Goal: Task Accomplishment & Management: Use online tool/utility

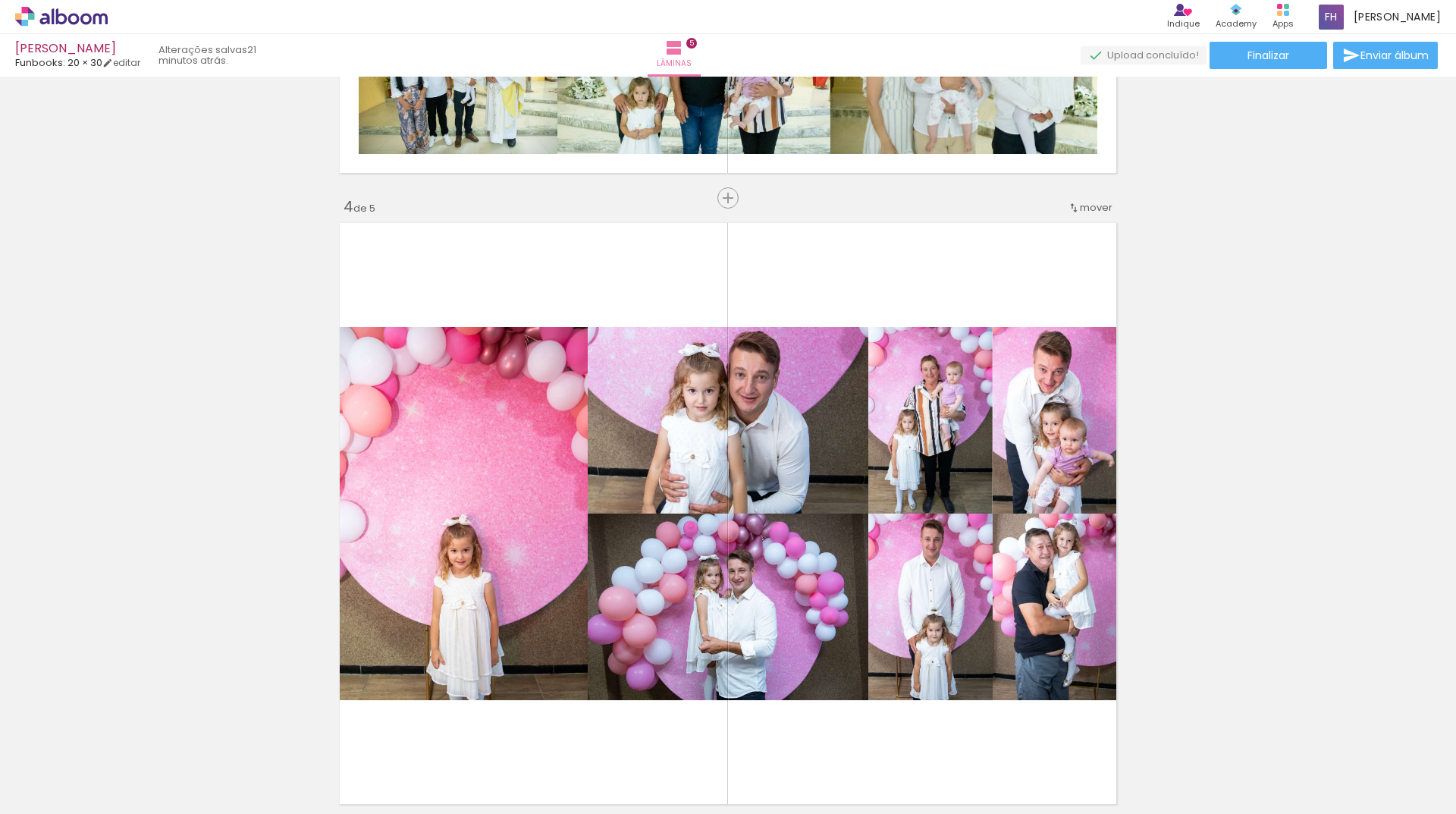
scroll to position [1971, 0]
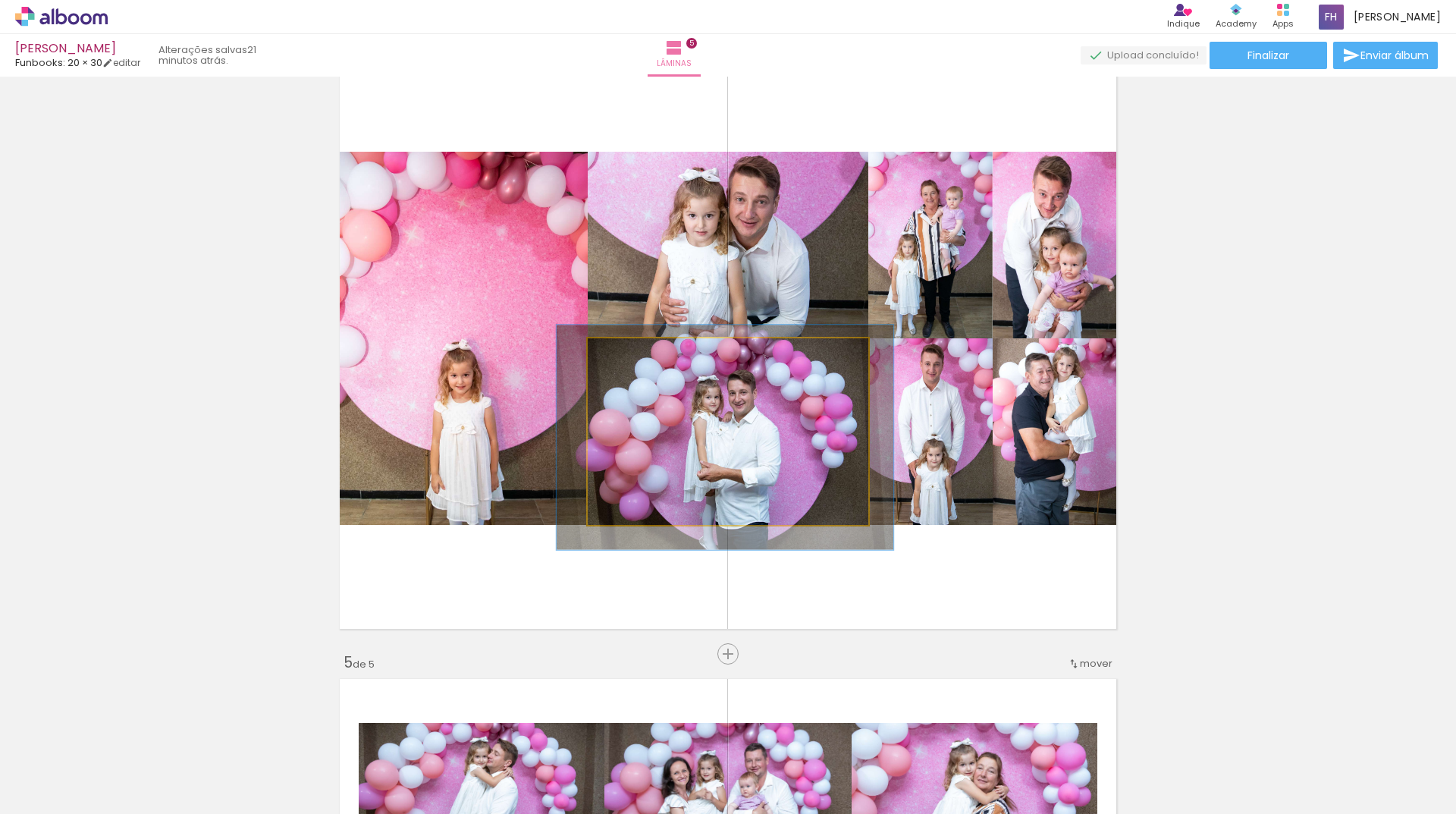
drag, startPoint x: 622, startPoint y: 358, endPoint x: 656, endPoint y: 376, distance: 38.5
type paper-slider "121"
click at [628, 357] on div at bounding box center [635, 354] width 14 height 14
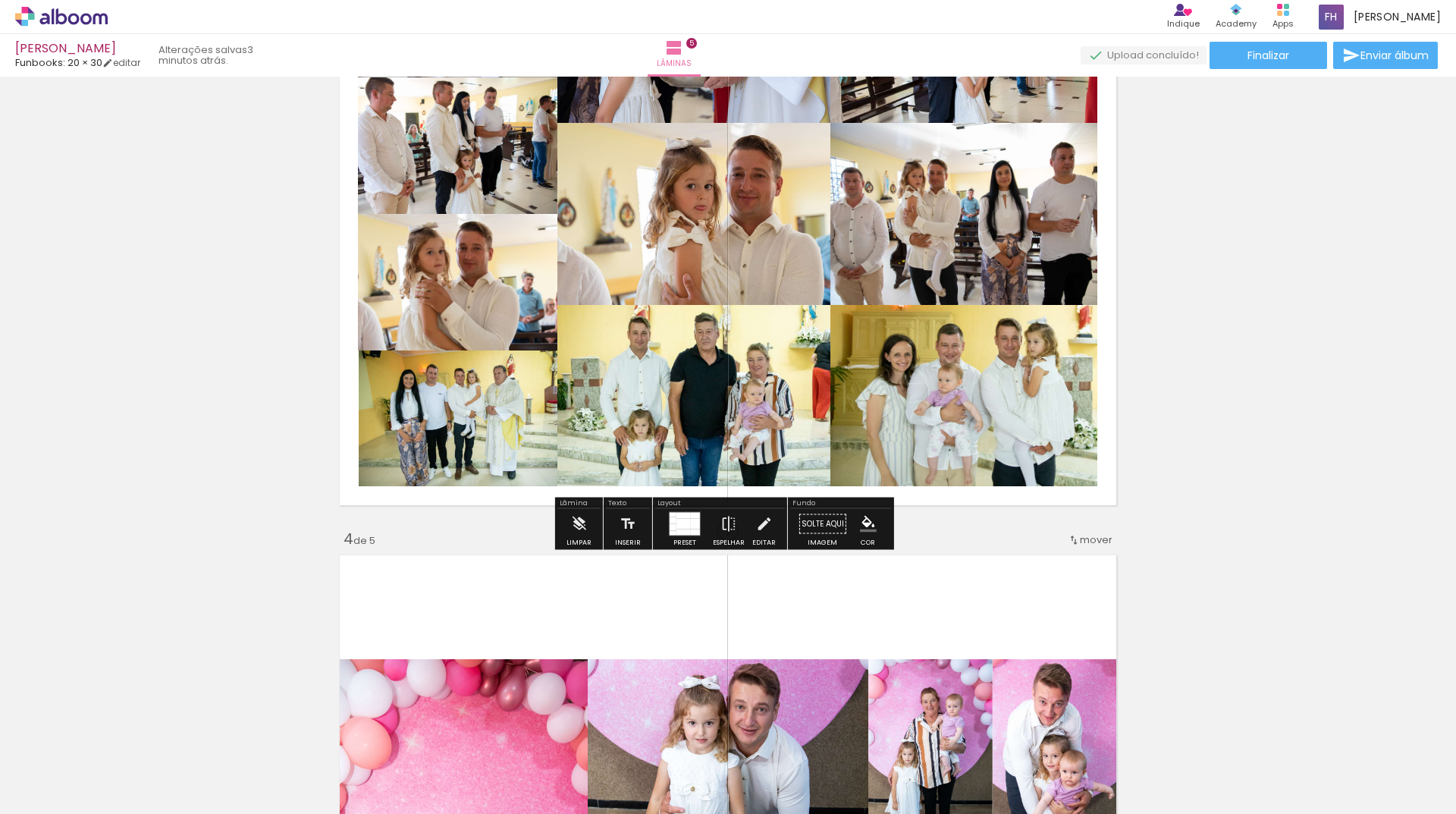
scroll to position [1365, 0]
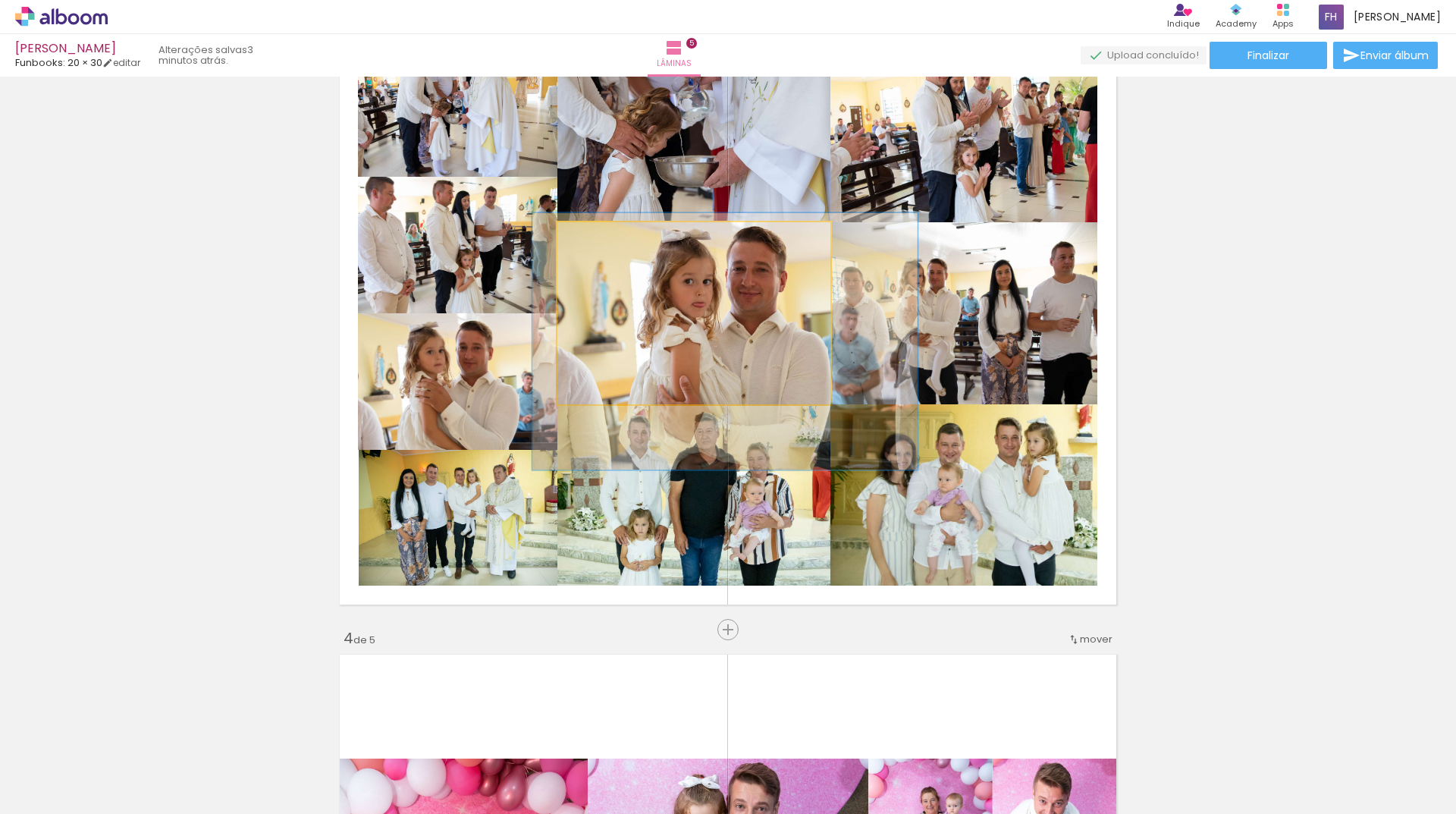
type paper-slider "141"
click at [617, 236] on div at bounding box center [618, 238] width 25 height 25
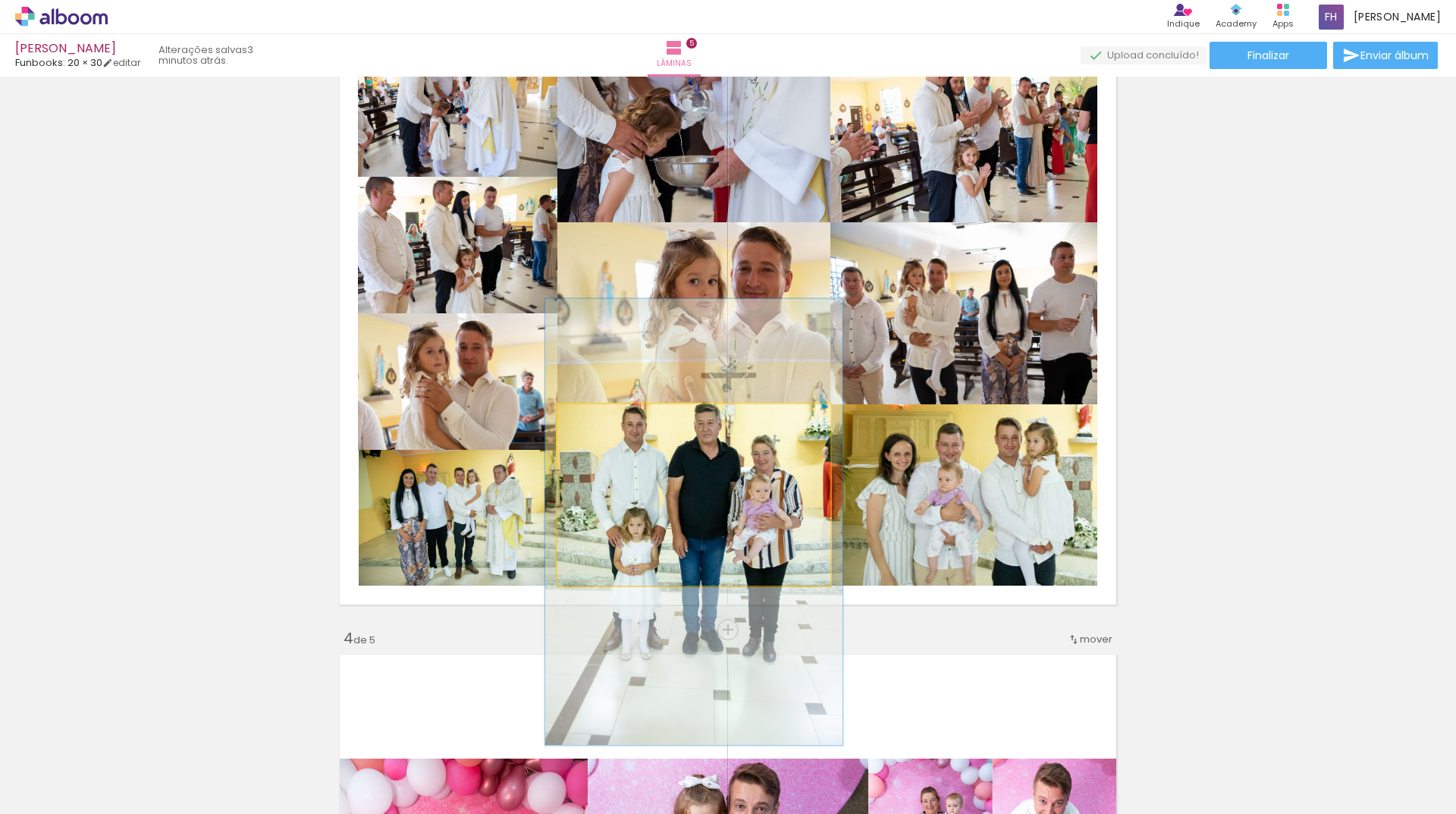
click at [596, 421] on div at bounding box center [597, 420] width 14 height 14
click at [766, 457] on quentale-photo at bounding box center [694, 494] width 273 height 181
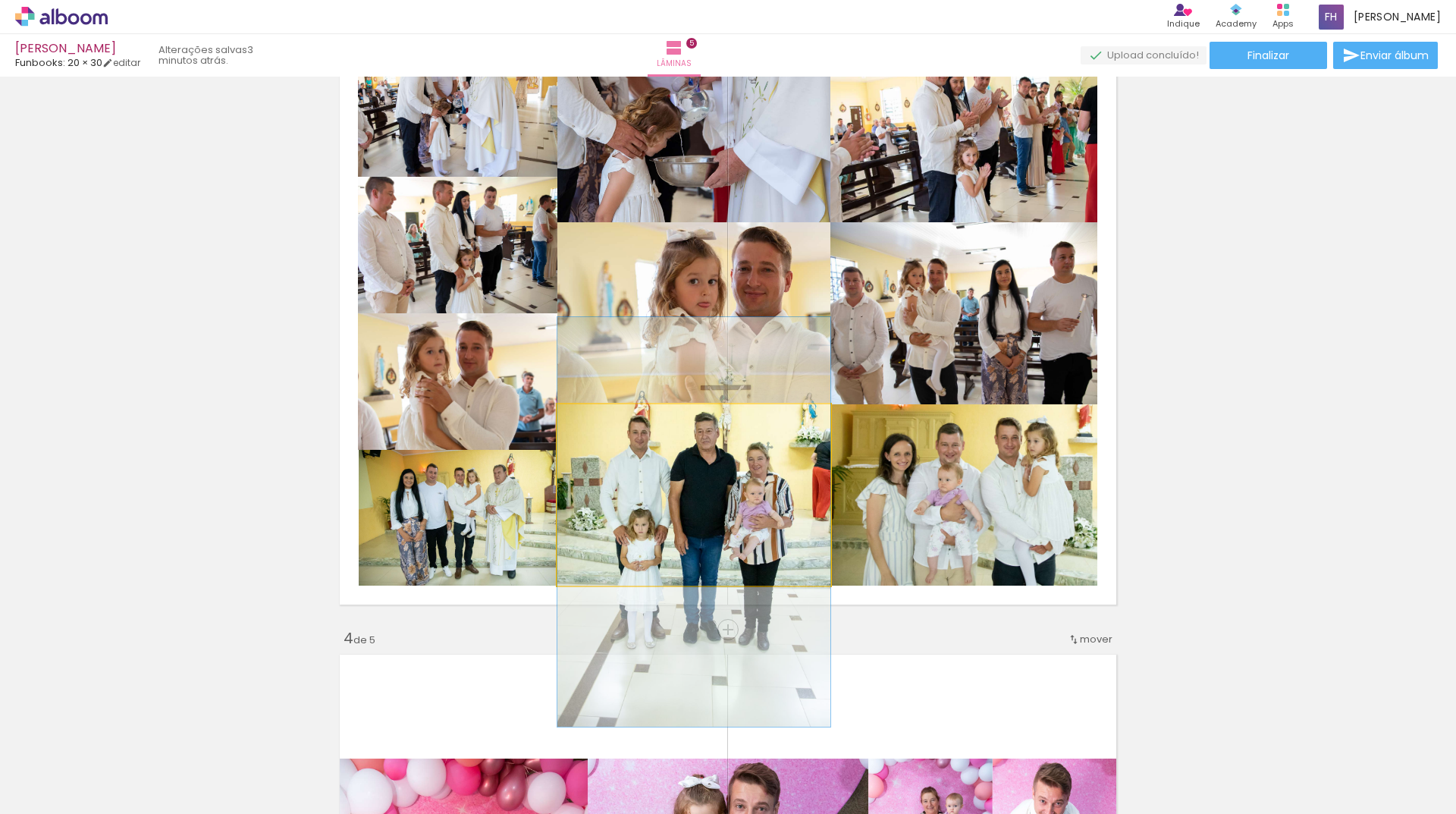
drag, startPoint x: 595, startPoint y: 421, endPoint x: 587, endPoint y: 417, distance: 8.9
type paper-slider "100"
click at [587, 417] on div at bounding box center [593, 420] width 14 height 14
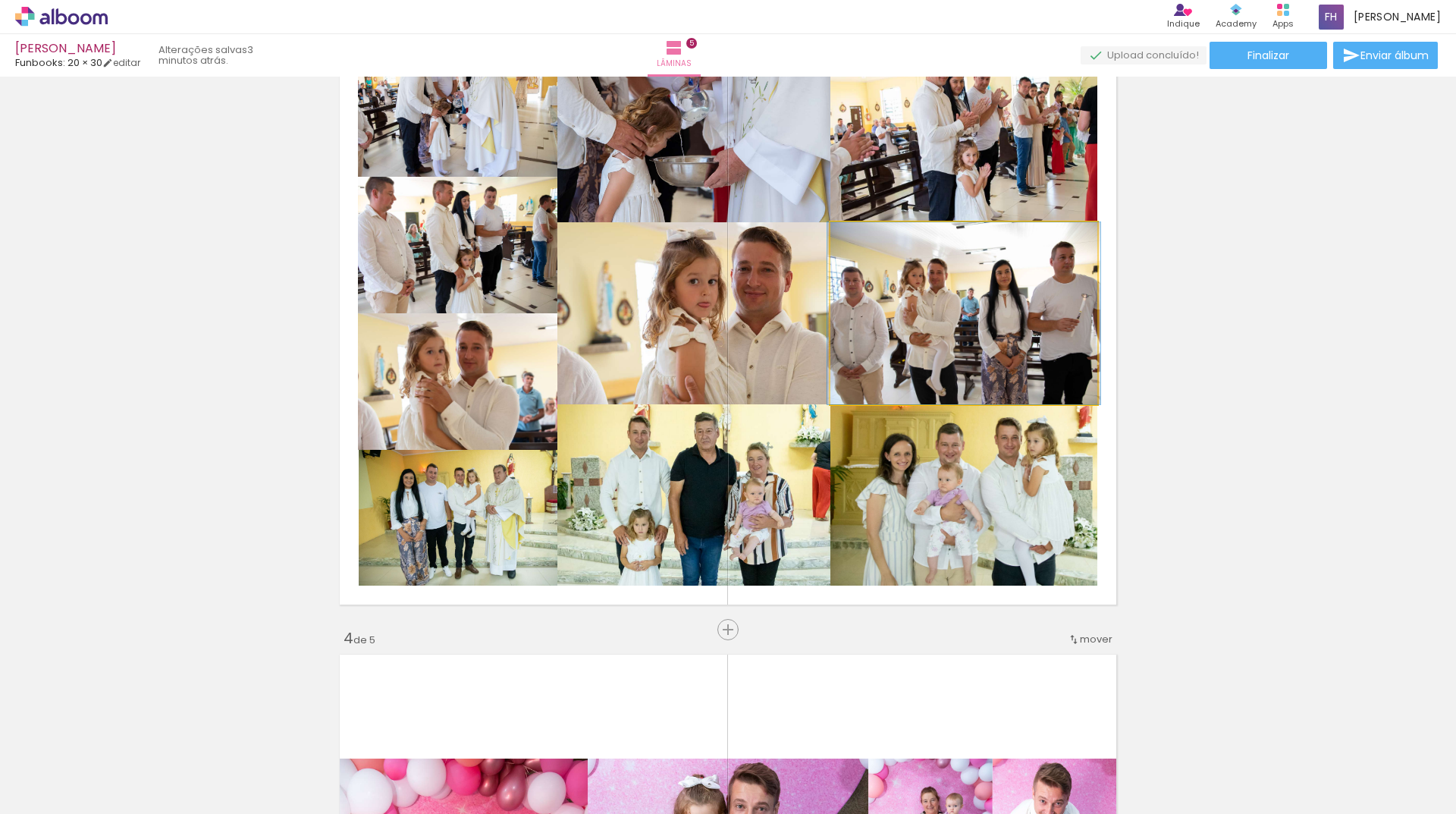
drag, startPoint x: 874, startPoint y: 238, endPoint x: 818, endPoint y: 227, distance: 57.1
type paper-slider "100"
click at [0, 0] on slot at bounding box center [0, 0] width 0 height 0
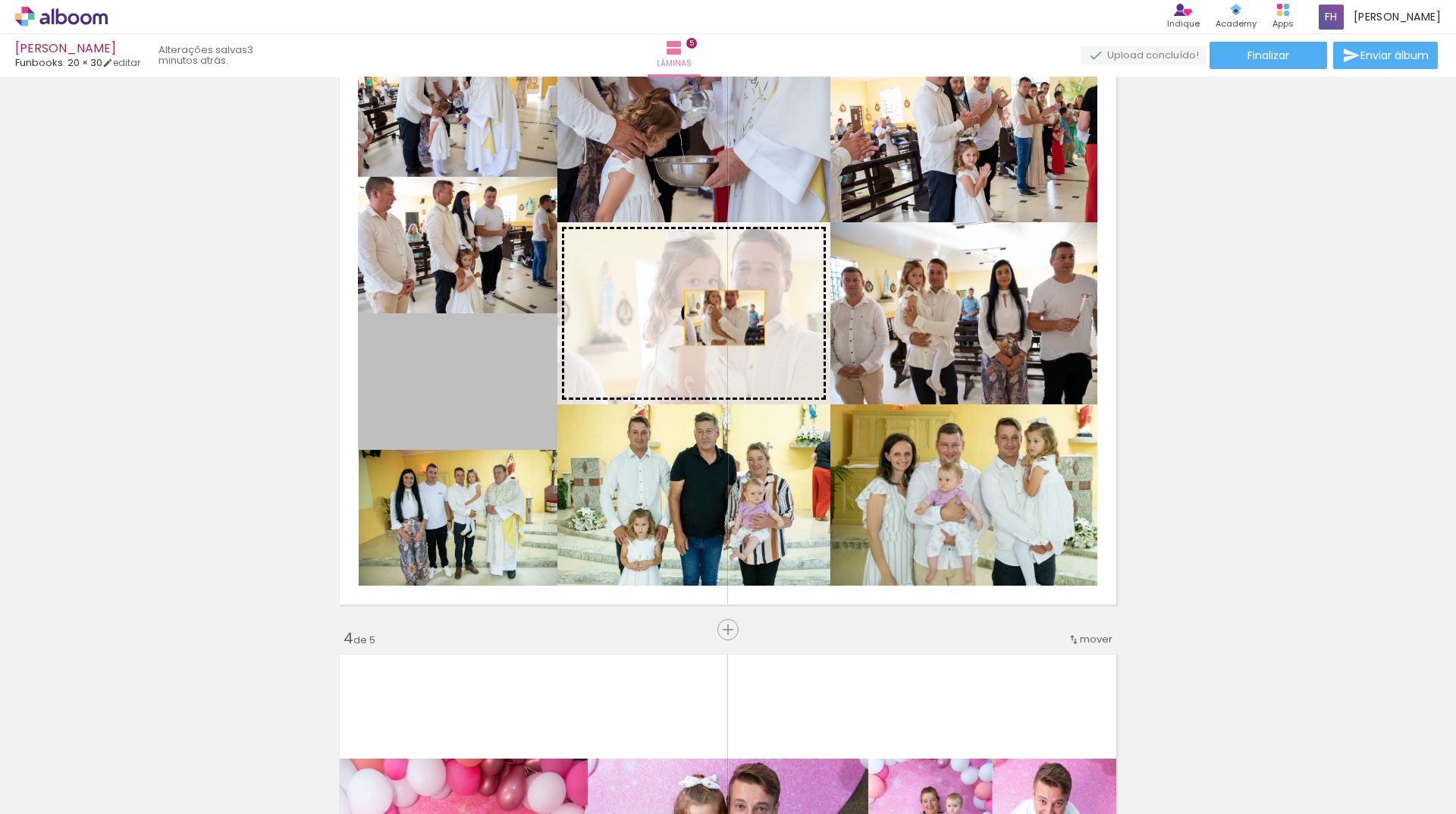
drag, startPoint x: 565, startPoint y: 351, endPoint x: 718, endPoint y: 318, distance: 156.5
click at [0, 0] on slot at bounding box center [0, 0] width 0 height 0
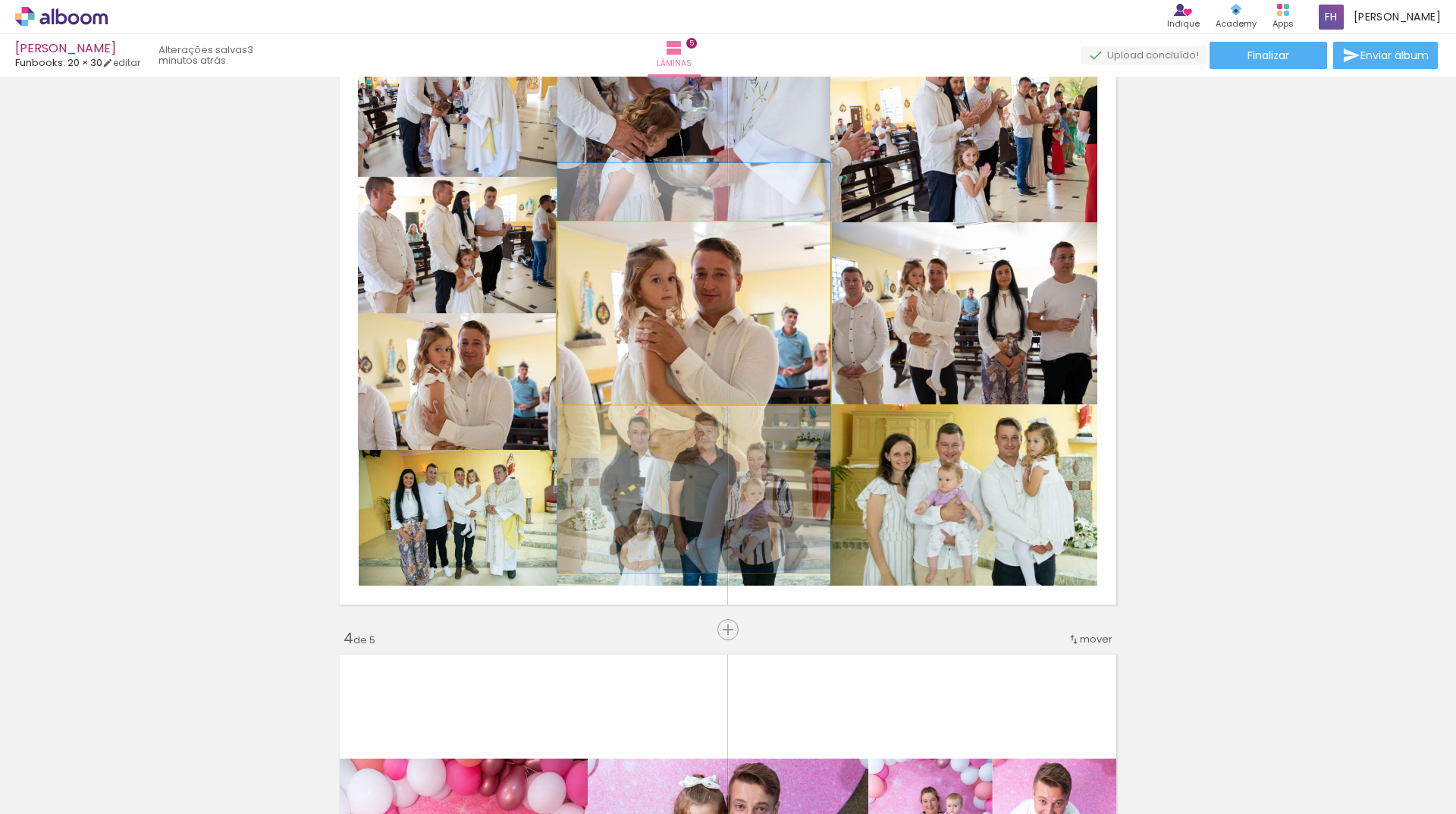
drag, startPoint x: 697, startPoint y: 275, endPoint x: 736, endPoint y: 334, distance: 70.7
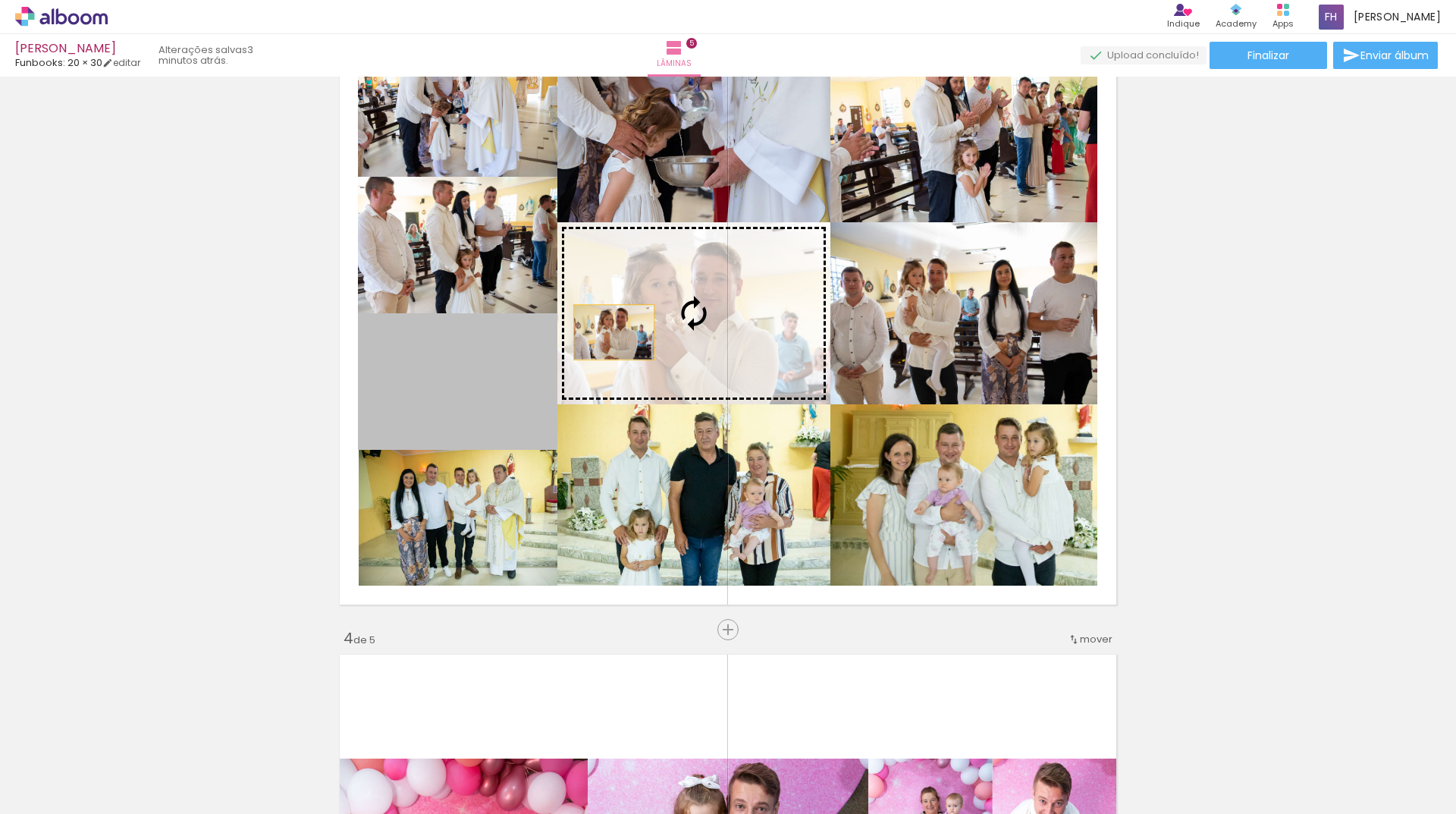
drag, startPoint x: 447, startPoint y: 369, endPoint x: 684, endPoint y: 346, distance: 238.1
click at [0, 0] on slot at bounding box center [0, 0] width 0 height 0
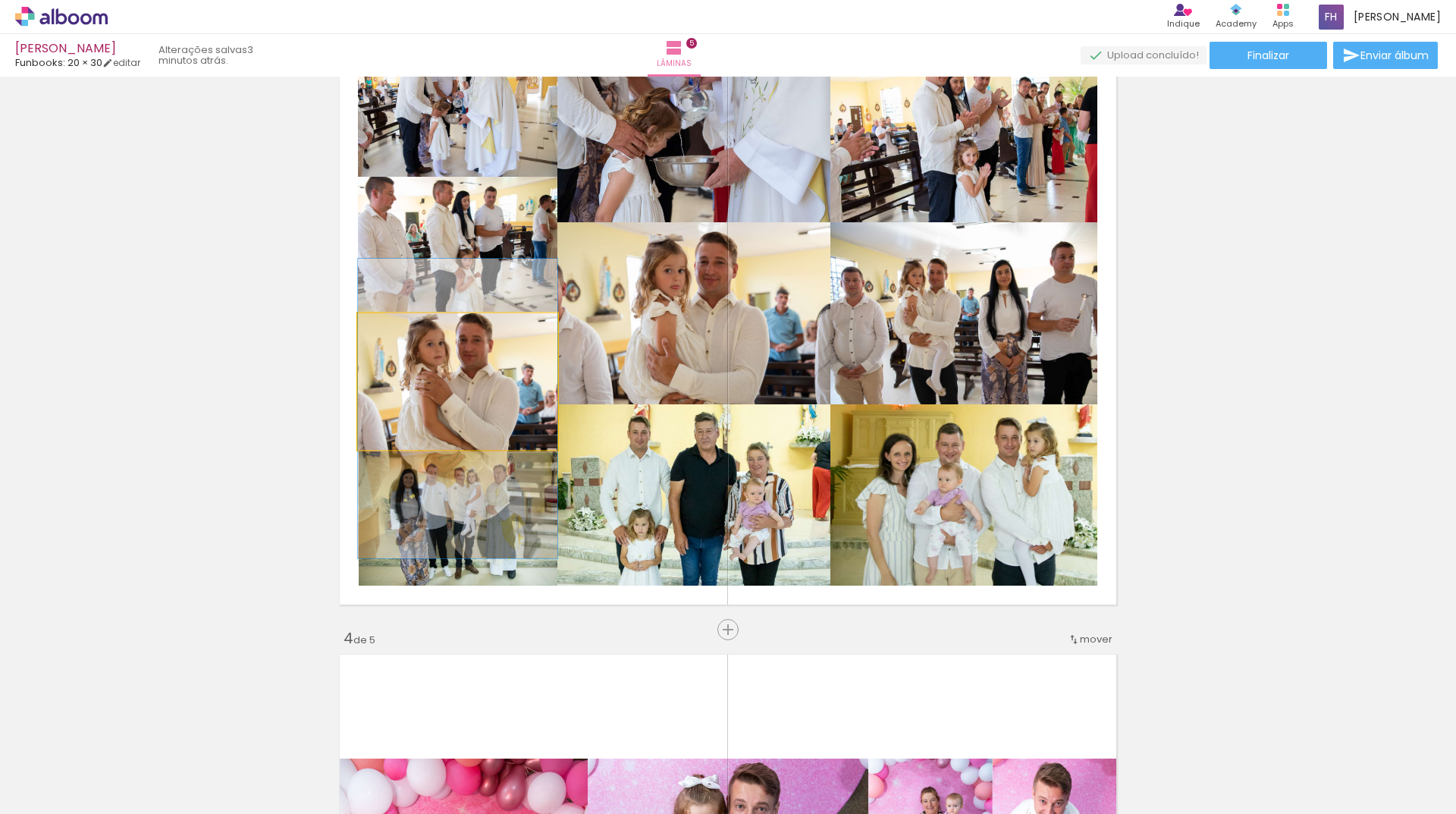
drag, startPoint x: 473, startPoint y: 360, endPoint x: 470, endPoint y: 390, distance: 30.1
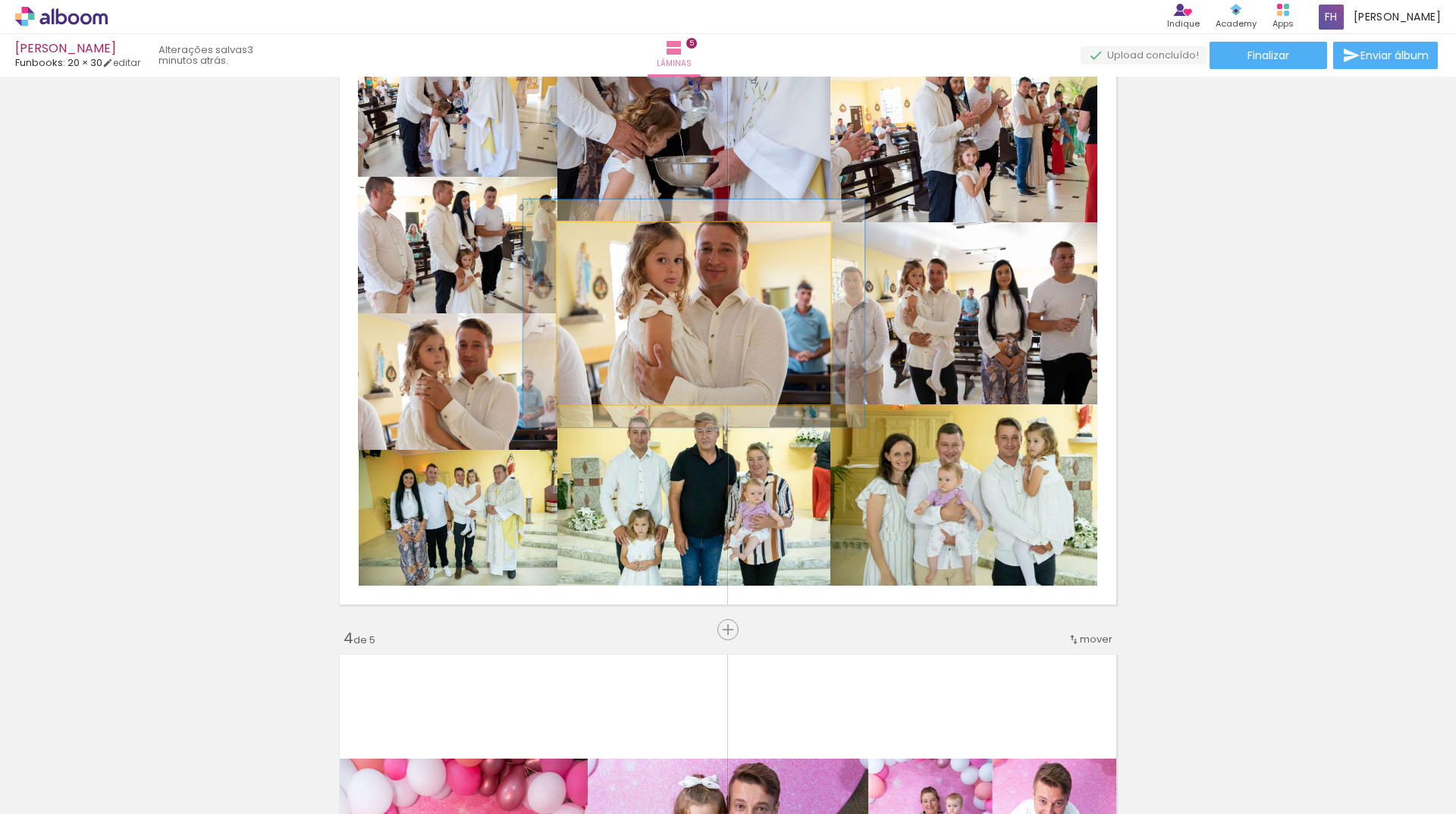
drag, startPoint x: 602, startPoint y: 236, endPoint x: 739, endPoint y: 330, distance: 166.1
click at [608, 236] on div at bounding box center [607, 238] width 25 height 25
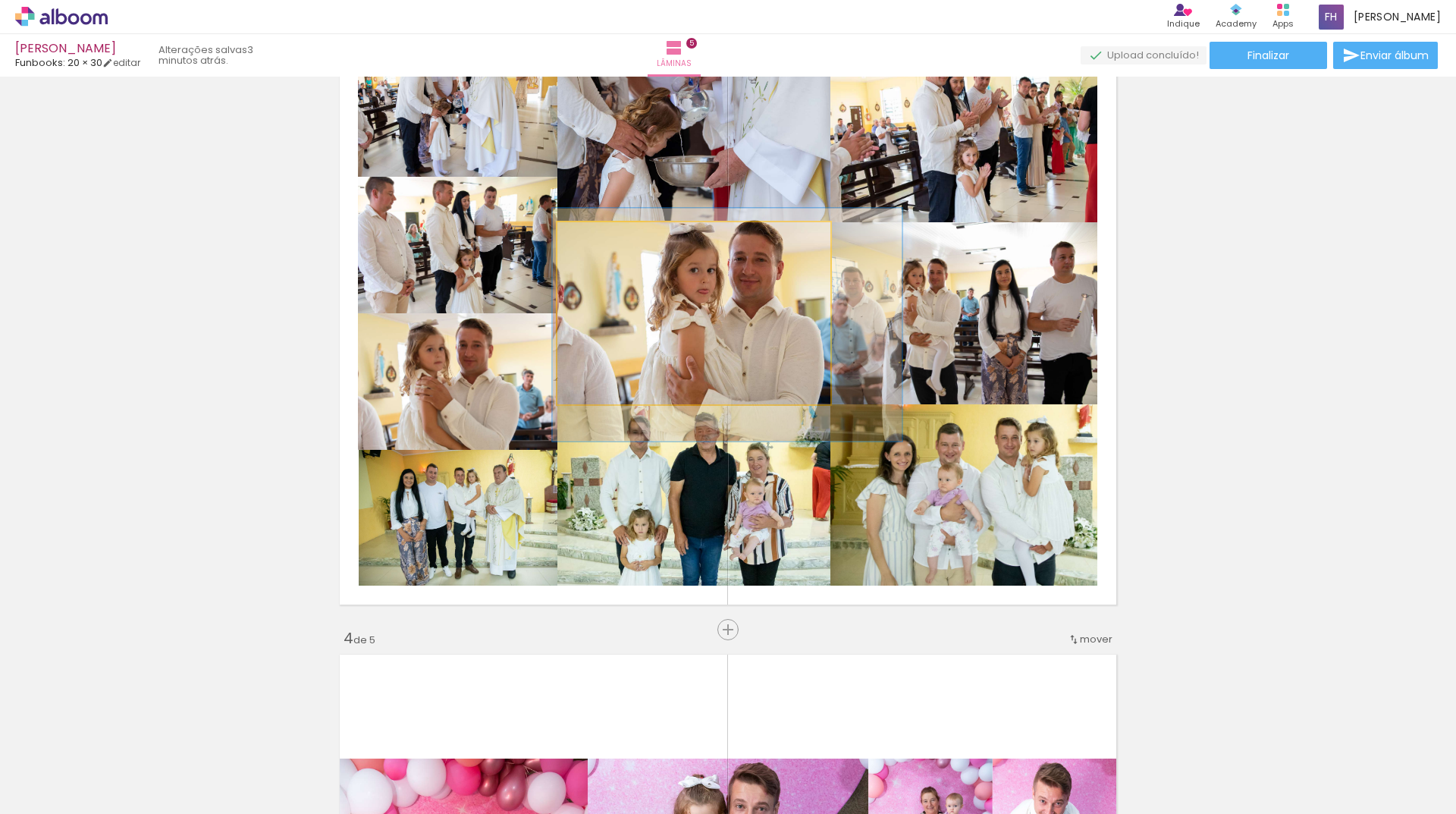
drag, startPoint x: 752, startPoint y: 337, endPoint x: 782, endPoint y: 348, distance: 32.0
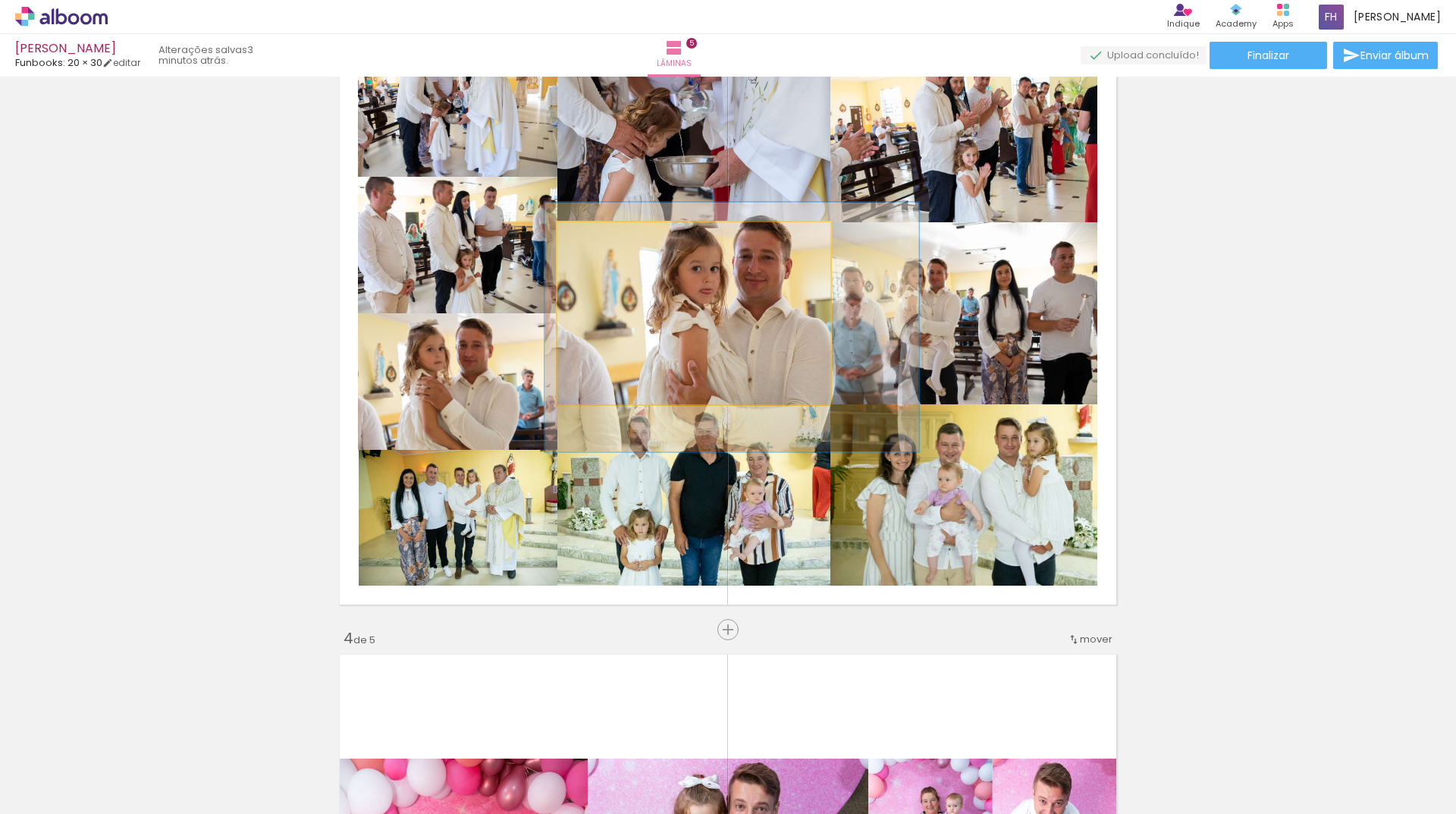
type paper-slider "137"
click at [615, 238] on div at bounding box center [615, 238] width 25 height 25
click at [746, 309] on quentale-photo at bounding box center [694, 313] width 273 height 182
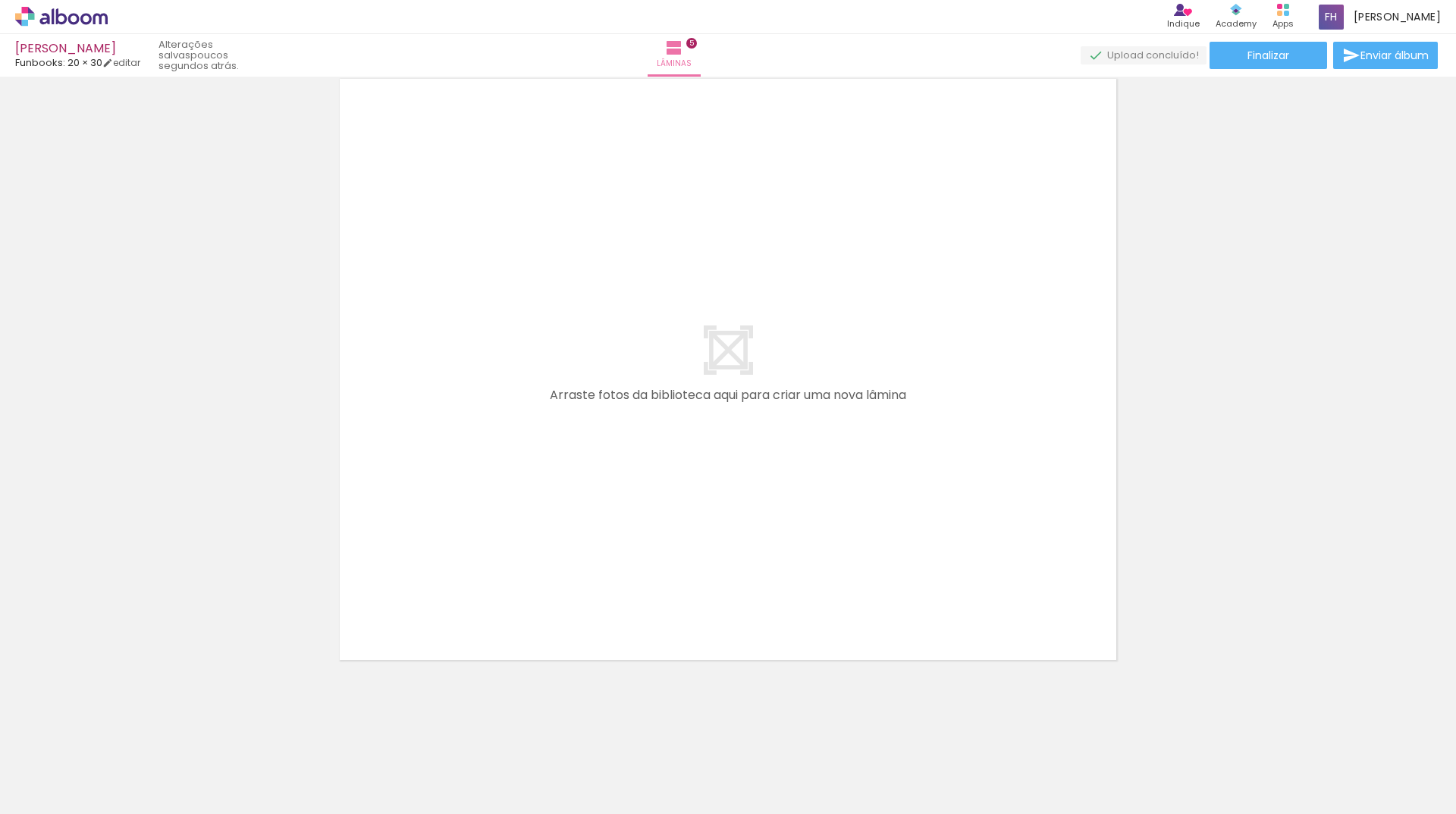
scroll to position [2975, 0]
